Goal: Task Accomplishment & Management: Complete application form

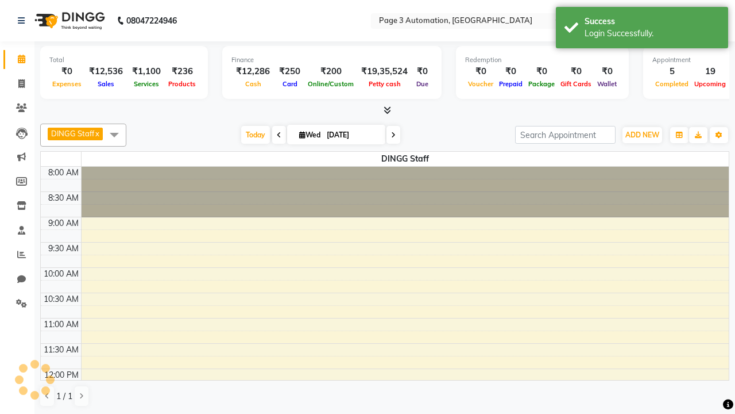
select select "en"
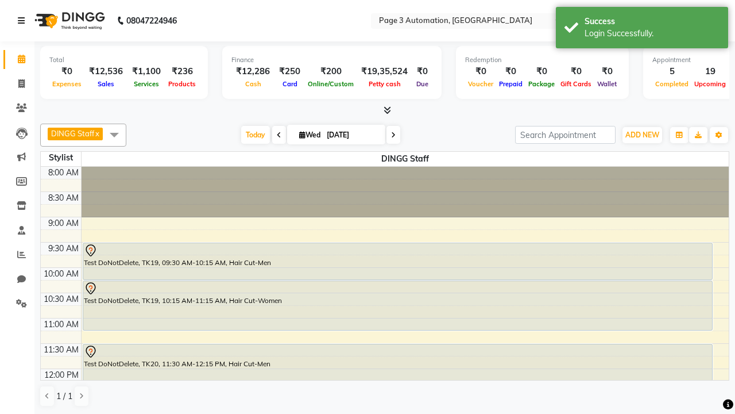
click at [24, 21] on icon at bounding box center [21, 21] width 7 height 8
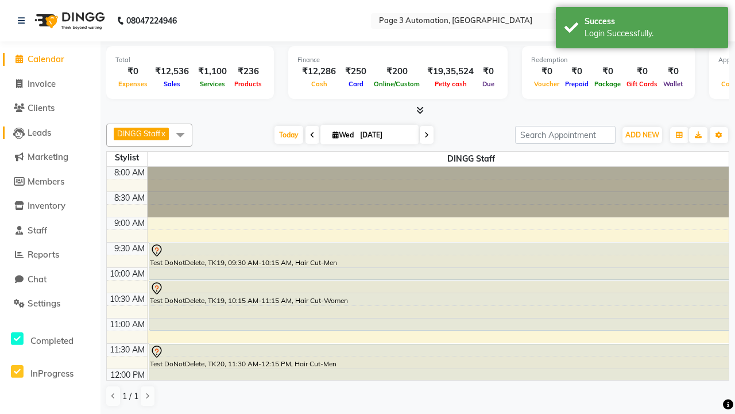
click at [50, 132] on span "Leads" at bounding box center [40, 132] width 24 height 11
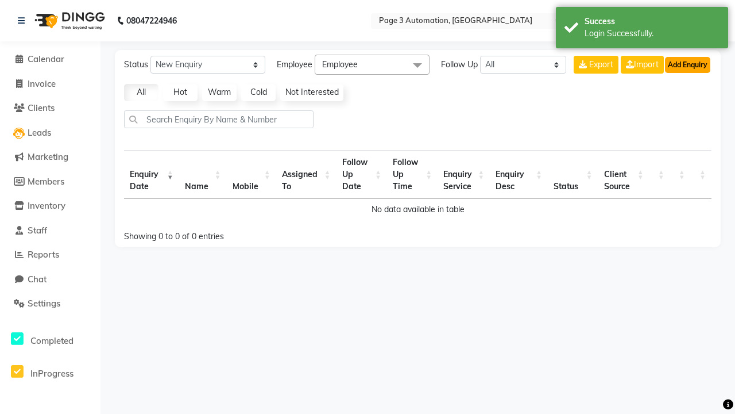
click at [688, 64] on button "Add Enquiry" at bounding box center [687, 65] width 45 height 16
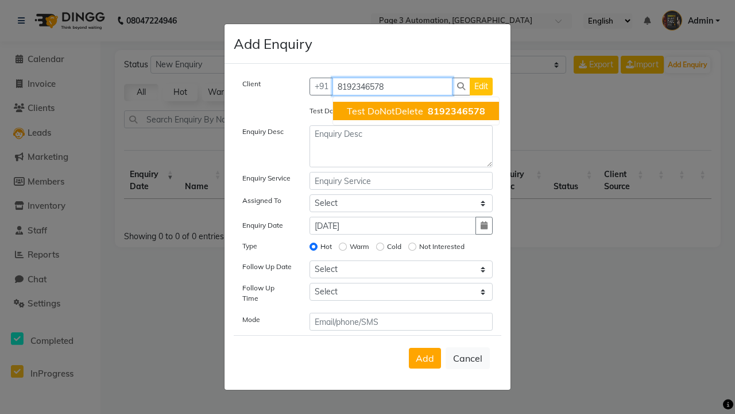
click at [416, 111] on span "Test DoNotDelete" at bounding box center [385, 110] width 76 height 11
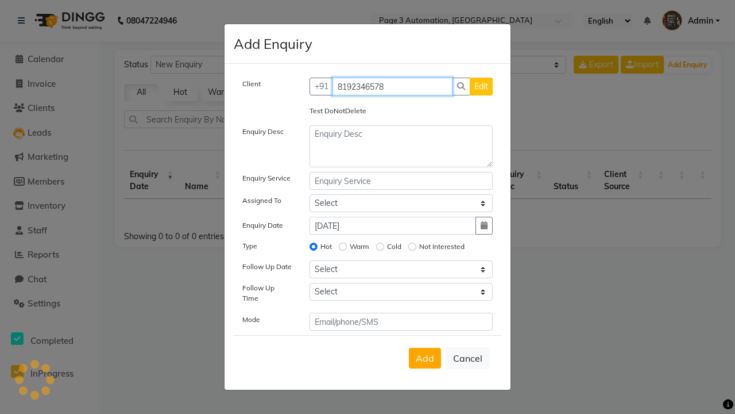
type input "8192346578"
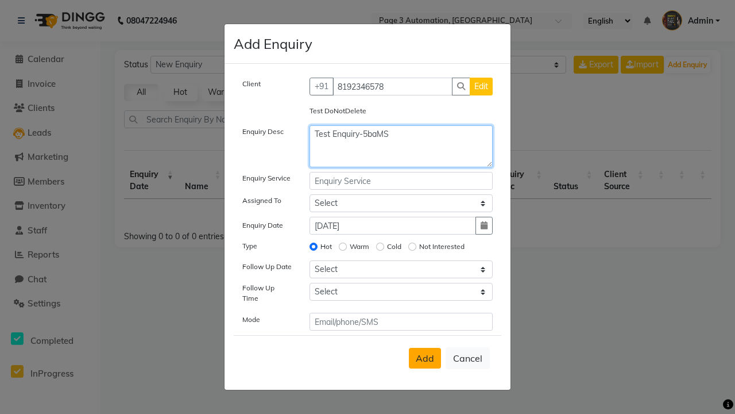
type textarea "Test Enquiry-5baMS"
click at [425, 358] on span "Add" at bounding box center [425, 357] width 18 height 11
select select
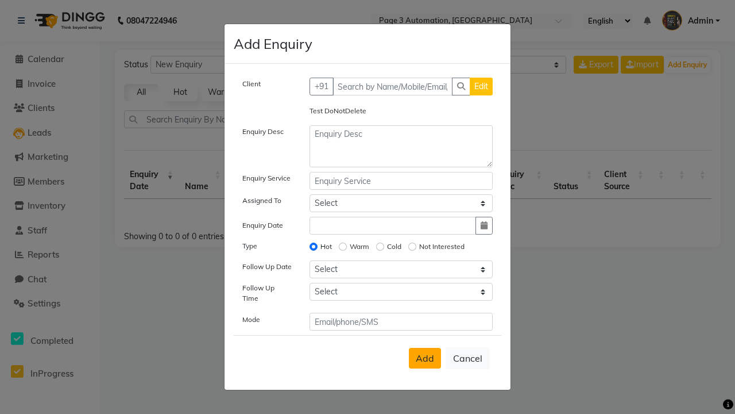
radio input "false"
select select
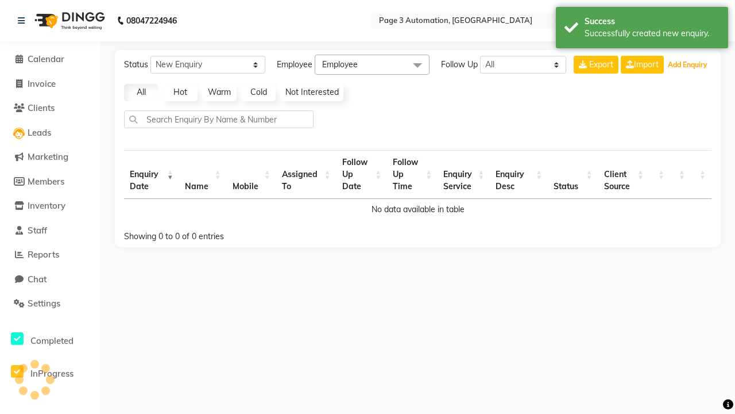
select select "10"
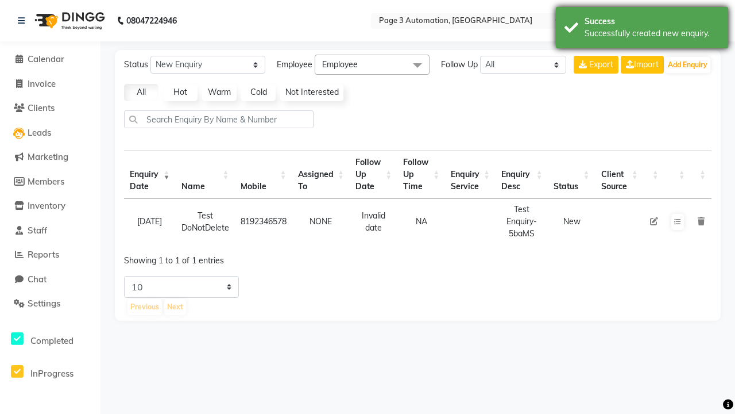
click at [642, 29] on div "Successfully created new enquiry." at bounding box center [652, 34] width 135 height 12
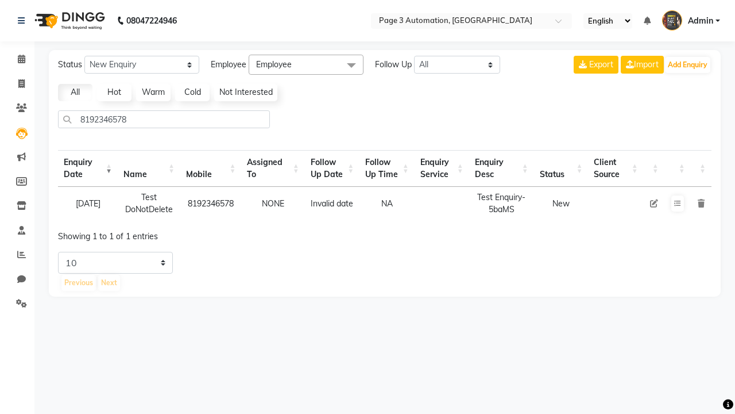
select select "10"
type input "8192346578"
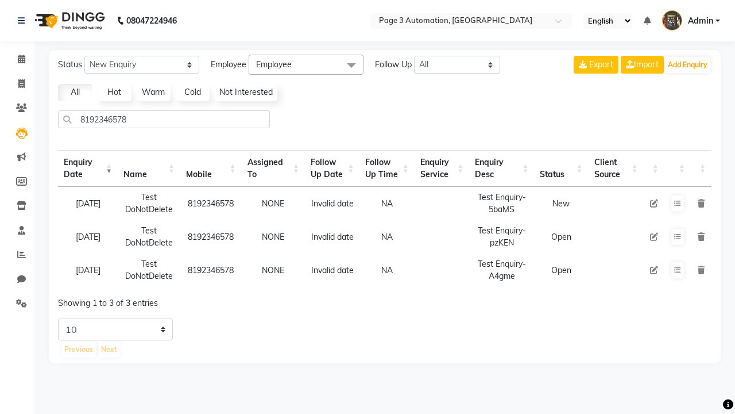
click at [701, 203] on icon at bounding box center [701, 203] width 7 height 8
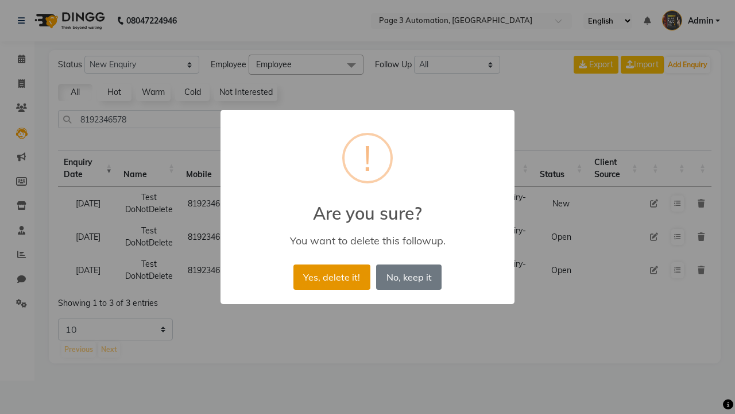
click at [331, 276] on button "Yes, delete it!" at bounding box center [331, 276] width 77 height 25
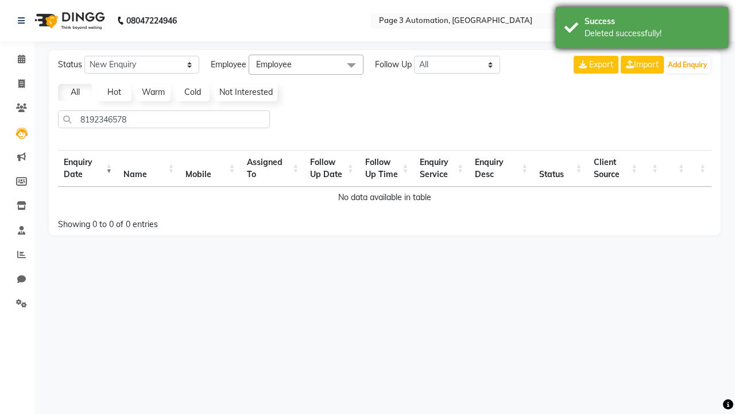
click at [642, 29] on div "Deleted successfully!" at bounding box center [652, 34] width 135 height 12
click at [691, 21] on span "Admin" at bounding box center [700, 21] width 25 height 12
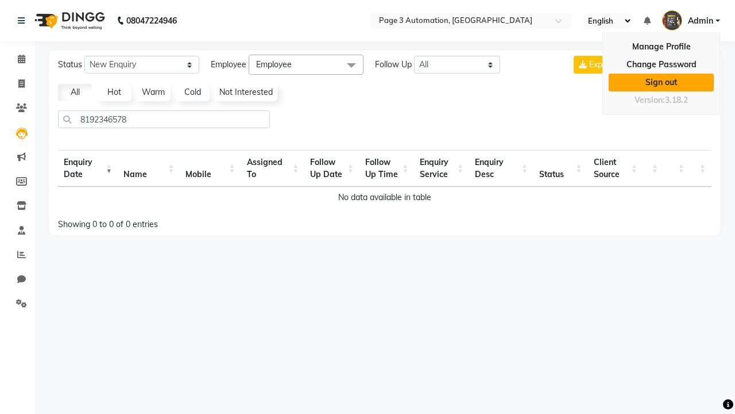
click at [661, 82] on link "Sign out" at bounding box center [661, 83] width 105 height 18
